Goal: Find specific page/section: Find specific page/section

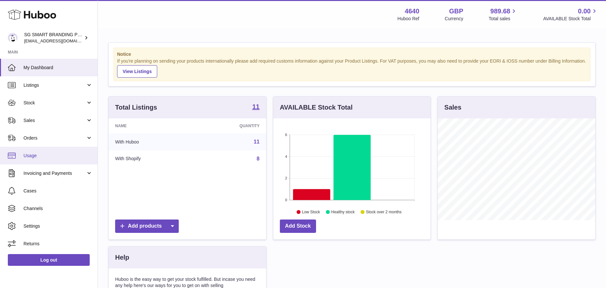
scroll to position [102, 157]
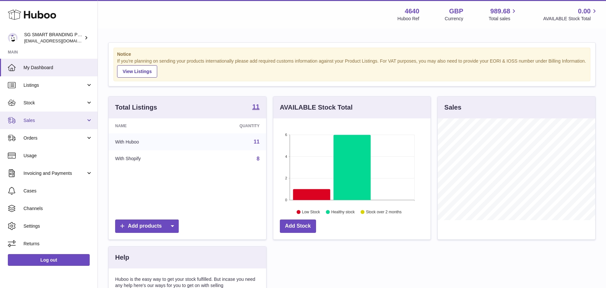
click at [46, 118] on span "Sales" at bounding box center [55, 121] width 62 height 6
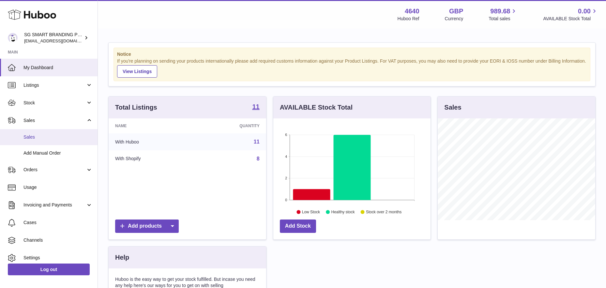
click at [42, 138] on span "Sales" at bounding box center [58, 137] width 69 height 6
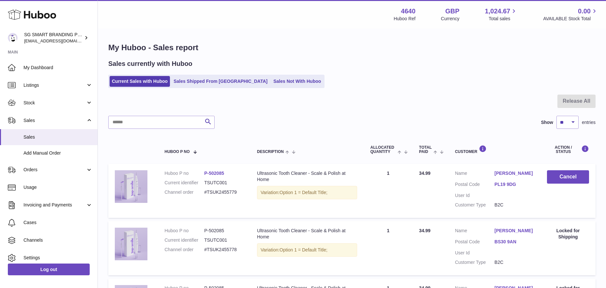
click at [271, 82] on link "Sales Not With Huboo" at bounding box center [297, 81] width 52 height 11
